Goal: Task Accomplishment & Management: Complete application form

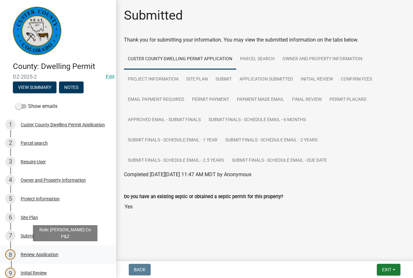
click at [55, 254] on div "Review Application" at bounding box center [40, 254] width 38 height 5
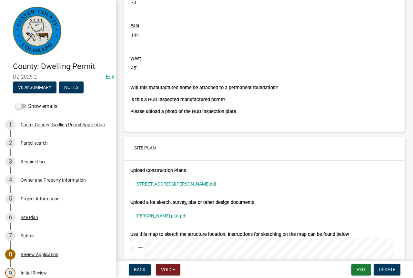
scroll to position [2127, 0]
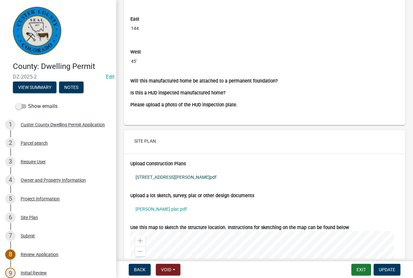
click at [168, 175] on link "130 Rosita Drive.pdf" at bounding box center [264, 177] width 268 height 15
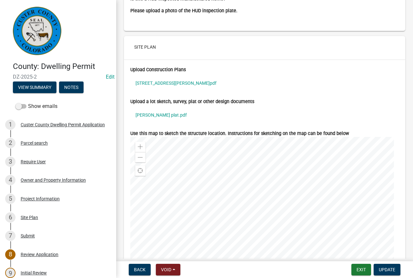
scroll to position [2224, 0]
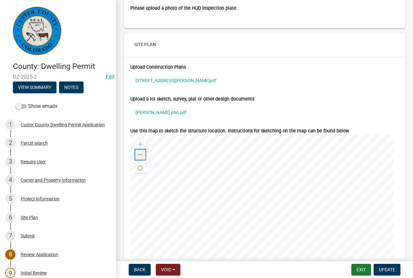
click at [138, 157] on span at bounding box center [140, 154] width 5 height 5
click at [153, 112] on link "Rosita plat.pdf" at bounding box center [264, 112] width 268 height 15
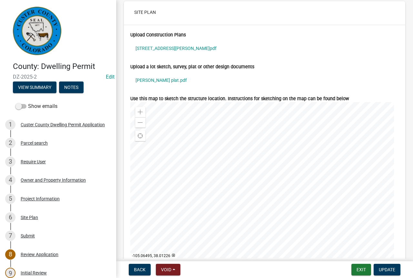
scroll to position [2288, 0]
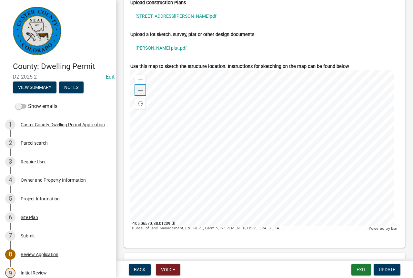
click at [140, 91] on span at bounding box center [140, 90] width 5 height 5
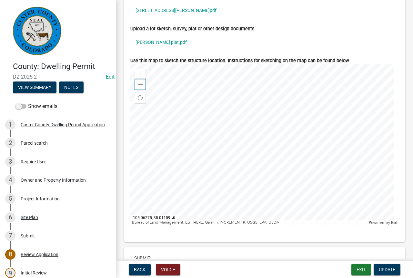
scroll to position [2294, 0]
click at [157, 42] on link "Rosita plat.pdf" at bounding box center [264, 42] width 268 height 15
click at [297, 163] on div at bounding box center [264, 144] width 268 height 161
click at [141, 83] on span at bounding box center [140, 85] width 5 height 5
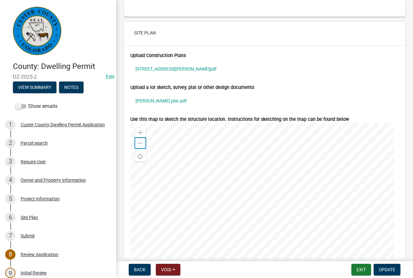
scroll to position [2229, 0]
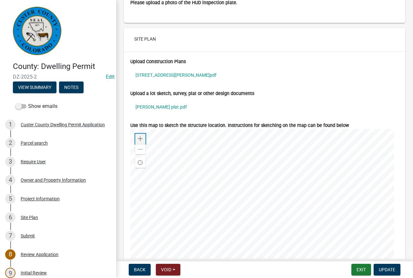
click at [136, 136] on div "Zoom in" at bounding box center [140, 139] width 10 height 10
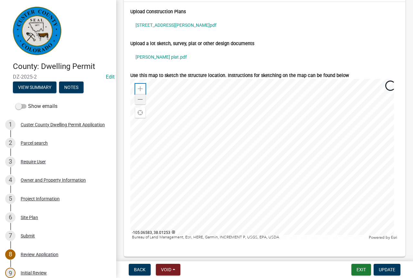
scroll to position [2294, 0]
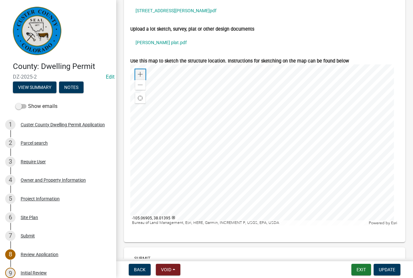
click at [140, 73] on span at bounding box center [140, 74] width 5 height 5
